Goal: Information Seeking & Learning: Learn about a topic

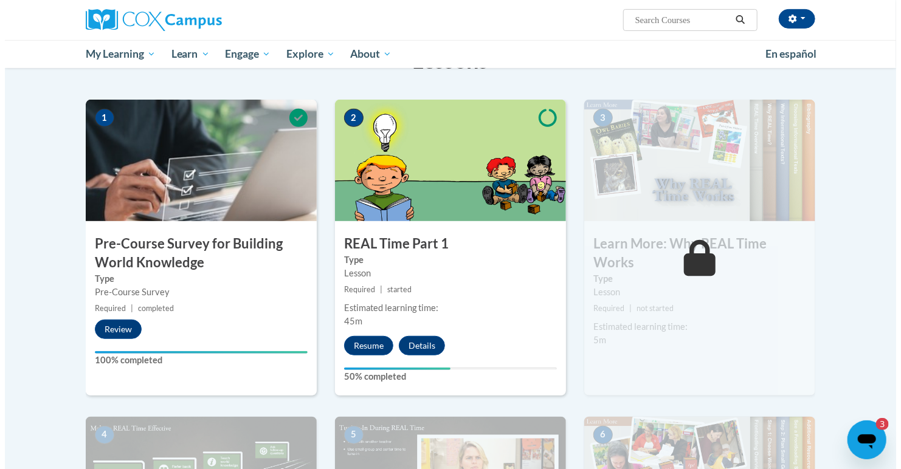
scroll to position [244, 0]
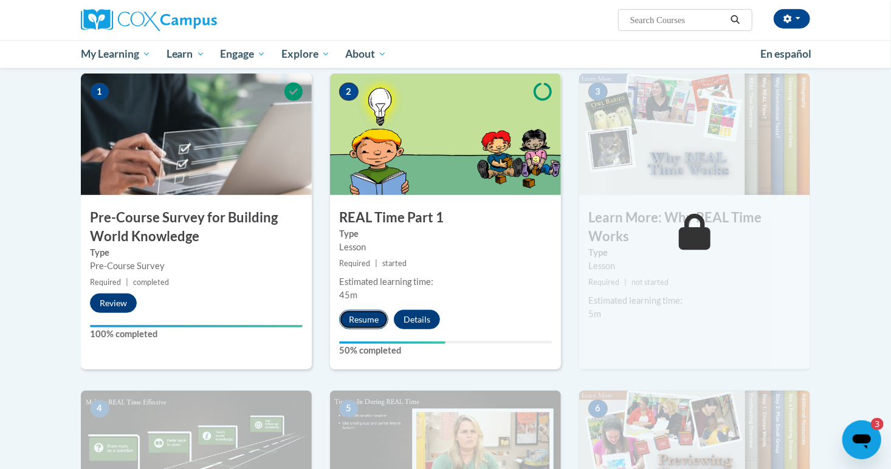
click at [356, 315] on button "Resume" at bounding box center [363, 319] width 49 height 19
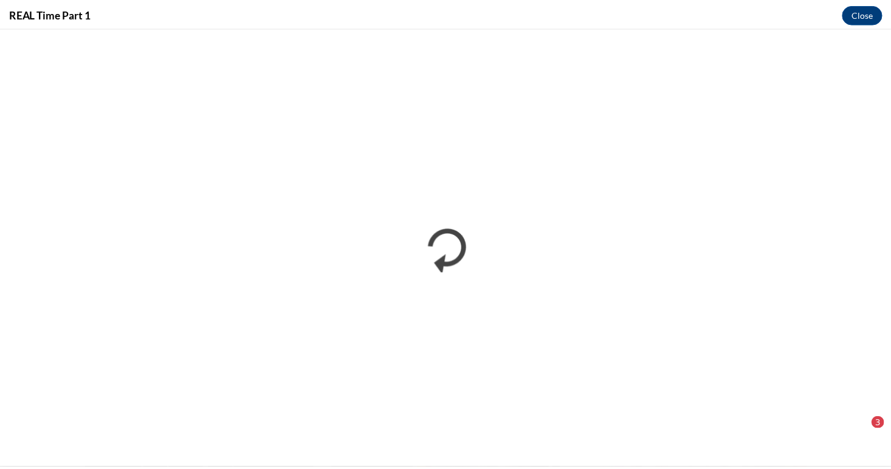
scroll to position [0, 0]
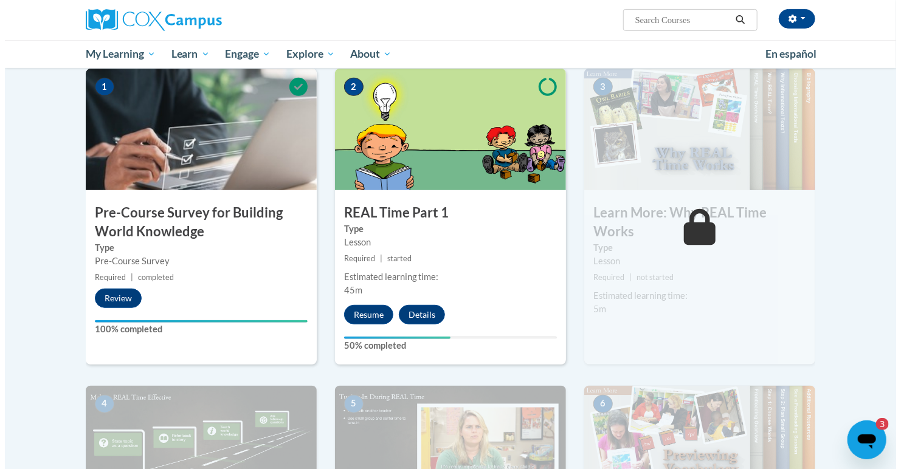
scroll to position [284, 0]
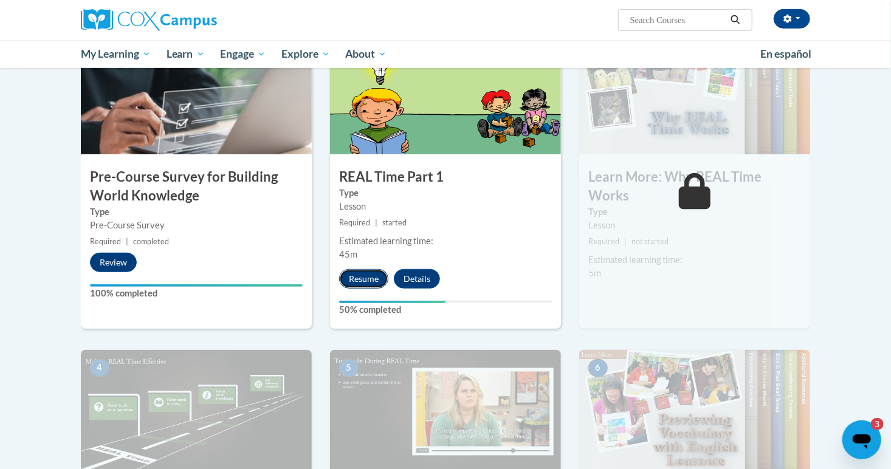
click at [375, 273] on button "Resume" at bounding box center [363, 278] width 49 height 19
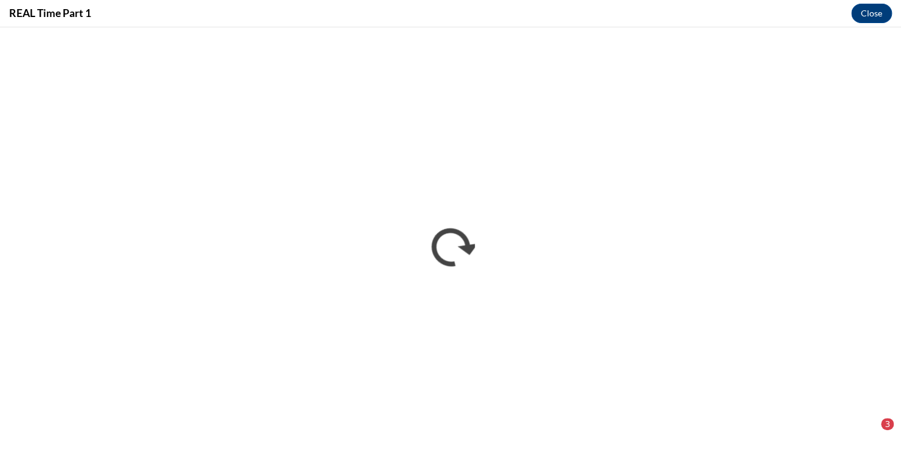
scroll to position [0, 0]
